Goal: Task Accomplishment & Management: Manage account settings

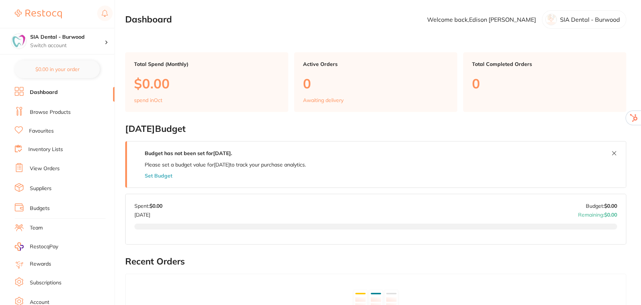
scroll to position [40, 0]
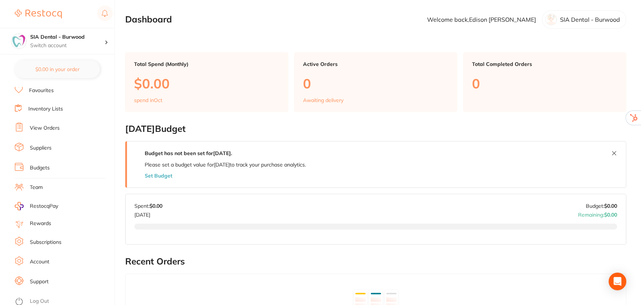
click at [44, 278] on link "Support" at bounding box center [39, 281] width 19 height 7
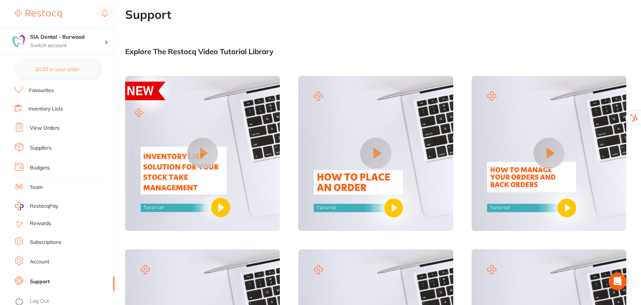
click at [46, 239] on link "Subscriptions" at bounding box center [46, 242] width 32 height 7
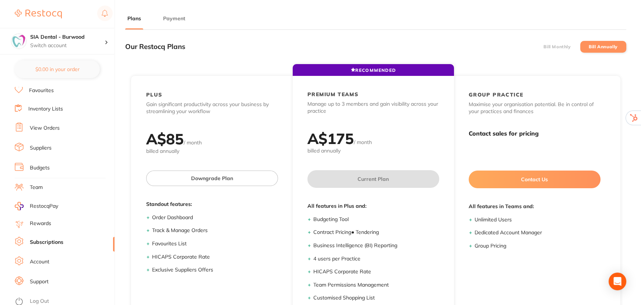
click at [177, 18] on button "Payment" at bounding box center [174, 18] width 27 height 7
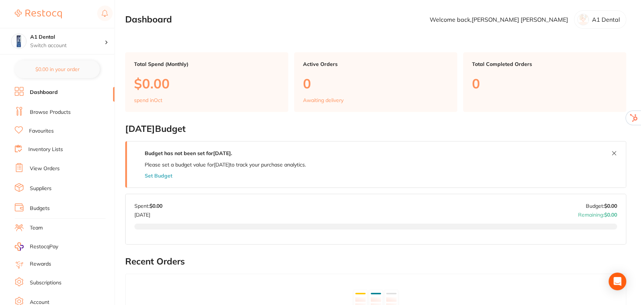
click at [43, 280] on link "Subscriptions" at bounding box center [46, 282] width 32 height 7
checkbox input "false"
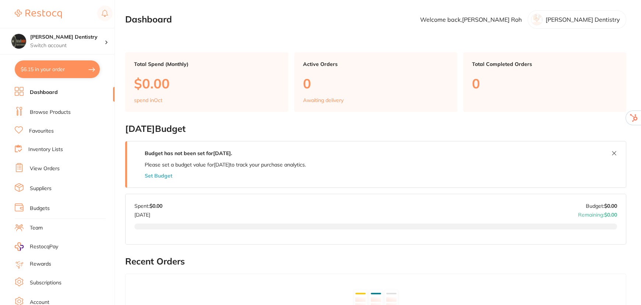
scroll to position [40, 0]
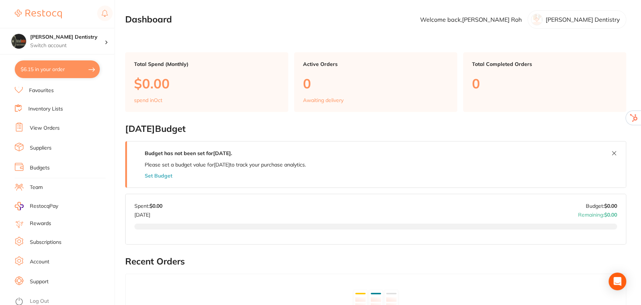
click at [48, 240] on link "Subscriptions" at bounding box center [46, 242] width 32 height 7
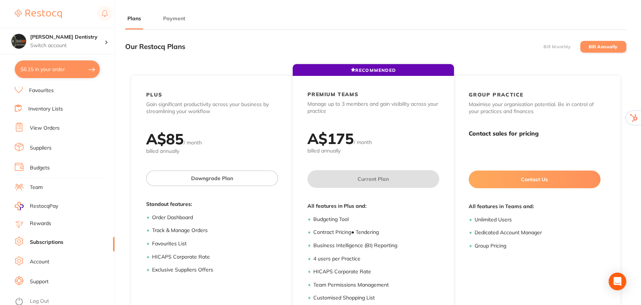
click at [164, 20] on button "Payment" at bounding box center [174, 18] width 27 height 7
